Goal: Complete application form

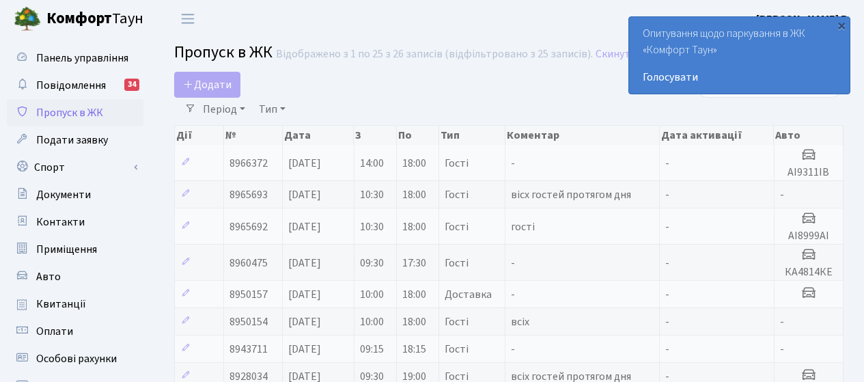
select select "25"
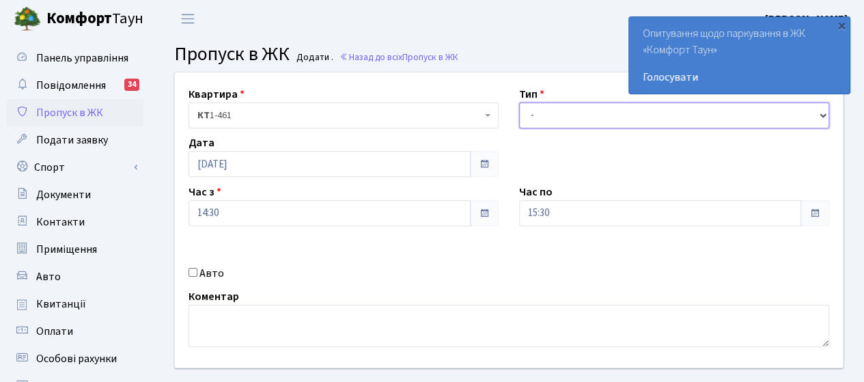
click at [544, 115] on select "- Доставка Таксі Гості Сервіс" at bounding box center [674, 115] width 310 height 26
select select "1"
click at [519, 102] on select "- Доставка Таксі Гості Сервіс" at bounding box center [674, 115] width 310 height 26
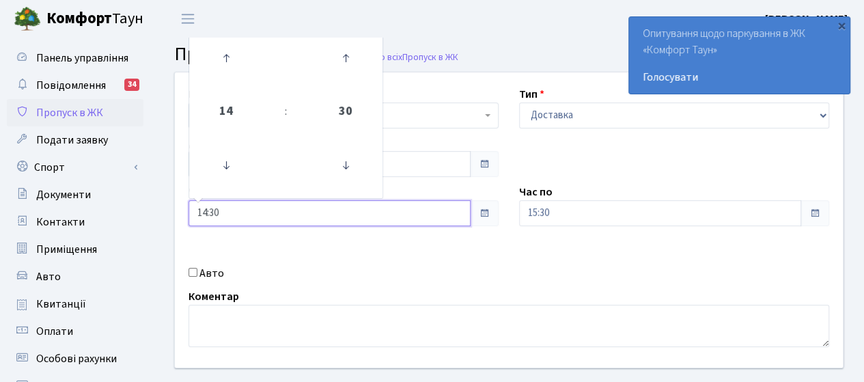
click at [247, 221] on input "14:30" at bounding box center [330, 213] width 282 height 26
click at [585, 231] on div "Квартира <b>КТ</b>&nbsp;&nbsp;&nbsp;&nbsp;1-461 КТ 1-461 Тип - Доставка Таксі Г…" at bounding box center [509, 219] width 689 height 295
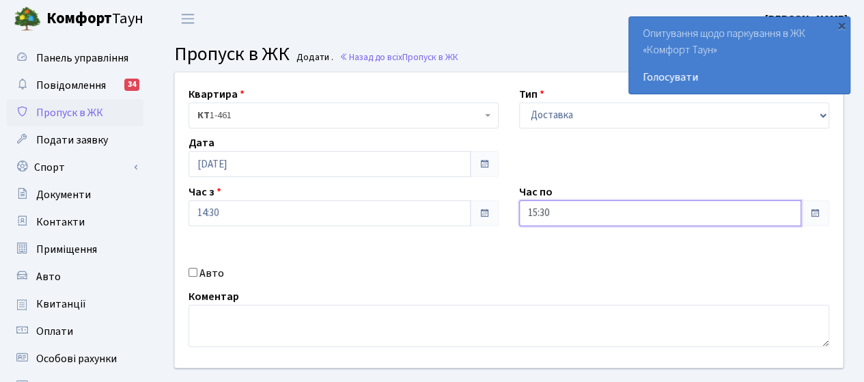
click at [583, 219] on input "15:30" at bounding box center [660, 213] width 282 height 26
click at [558, 58] on icon at bounding box center [556, 58] width 37 height 37
type input "16:30"
click at [190, 271] on input "Авто" at bounding box center [193, 272] width 9 height 9
checkbox input "true"
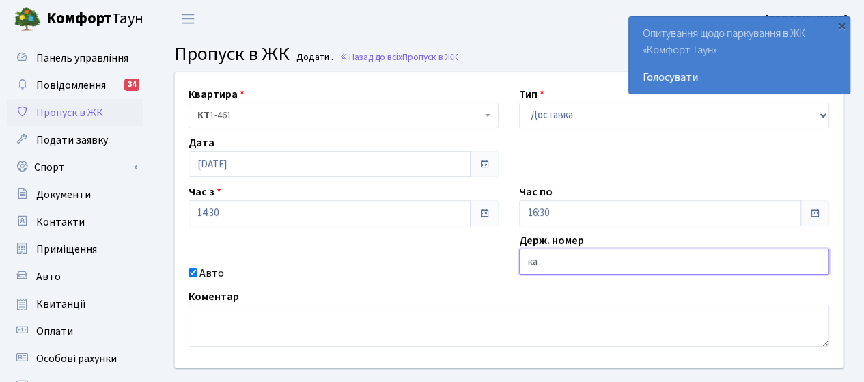
type input "КА4814КЕ"
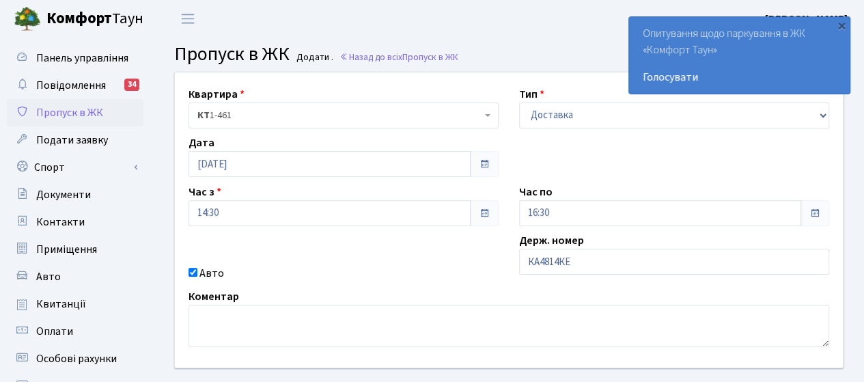
click at [404, 293] on div "Коментар" at bounding box center [508, 317] width 661 height 59
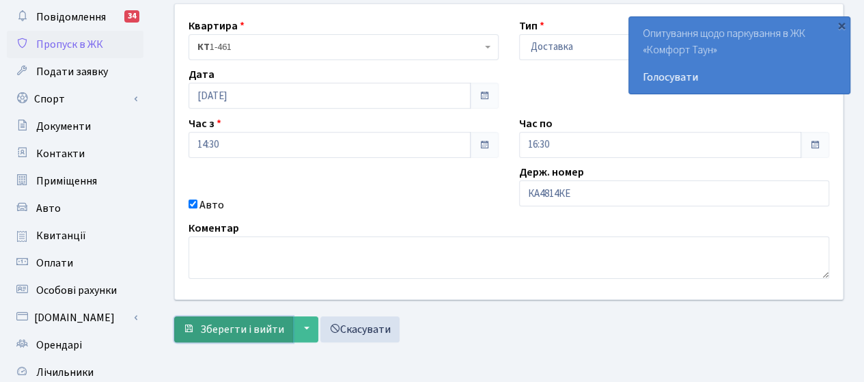
click at [210, 328] on span "Зберегти і вийти" at bounding box center [242, 329] width 84 height 15
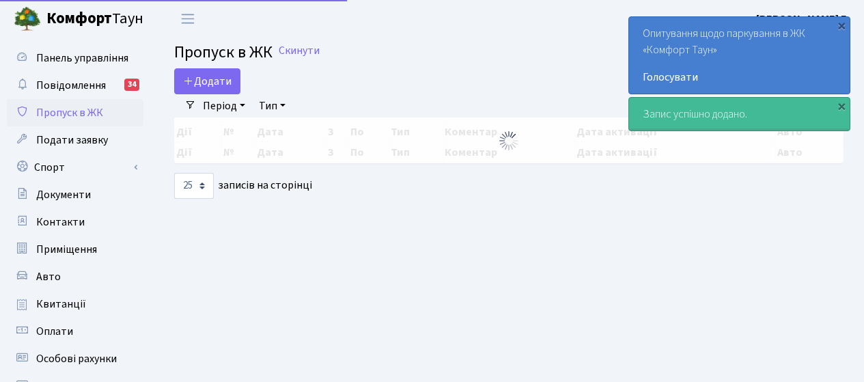
select select "25"
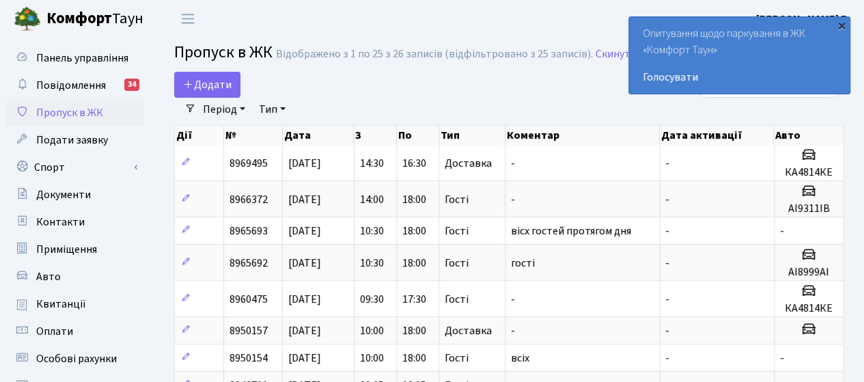
click at [838, 24] on div "×" at bounding box center [842, 25] width 14 height 14
